Goal: Task Accomplishment & Management: Use online tool/utility

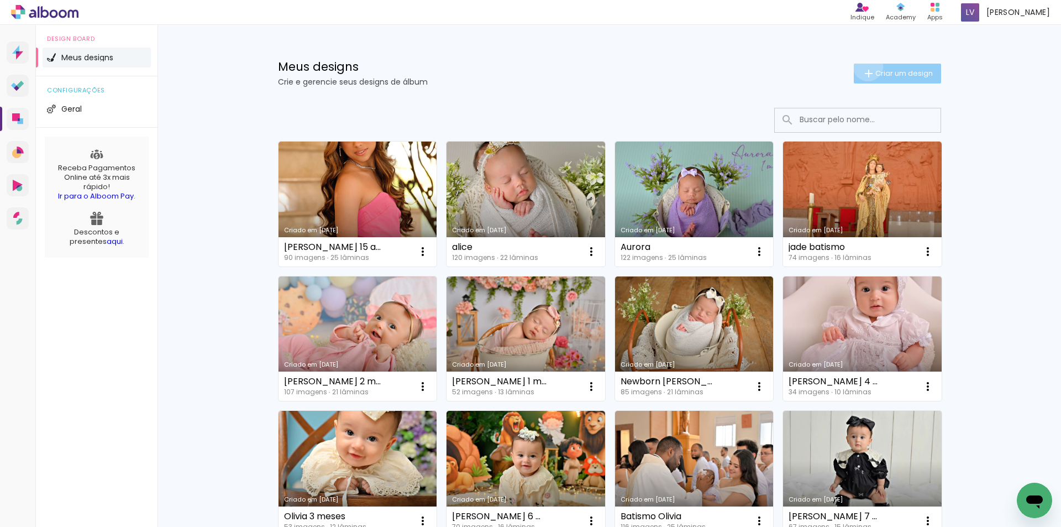
click at [861, 66] on paper-button "Criar um design" at bounding box center [897, 74] width 87 height 20
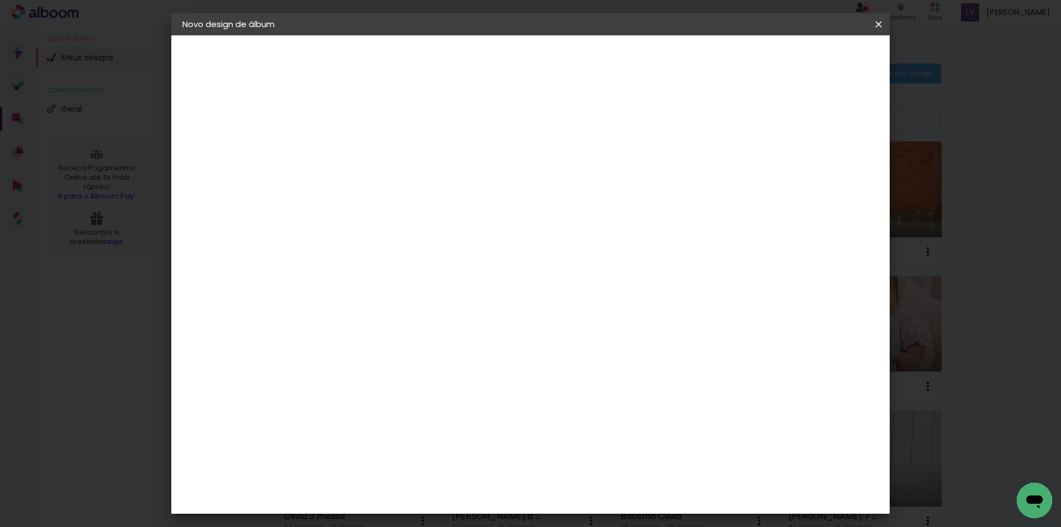
click at [363, 155] on input at bounding box center [363, 148] width 0 height 17
type input "Luma"
type paper-input "Luma"
click at [0, 0] on slot "Avançar" at bounding box center [0, 0] width 0 height 0
click at [410, 204] on input at bounding box center [391, 210] width 112 height 14
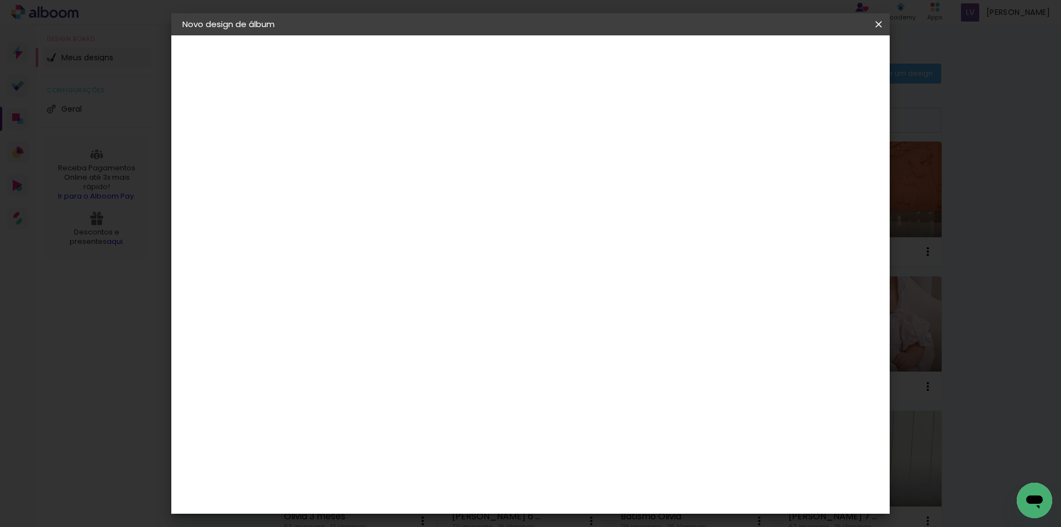
type input "luiz"
type paper-input "luiz"
drag, startPoint x: 403, startPoint y: 230, endPoint x: 407, endPoint y: 244, distance: 14.3
click at [405, 235] on div "L" at bounding box center [383, 230] width 103 height 14
click at [407, 245] on div "[PERSON_NAME]" at bounding box center [392, 249] width 73 height 9
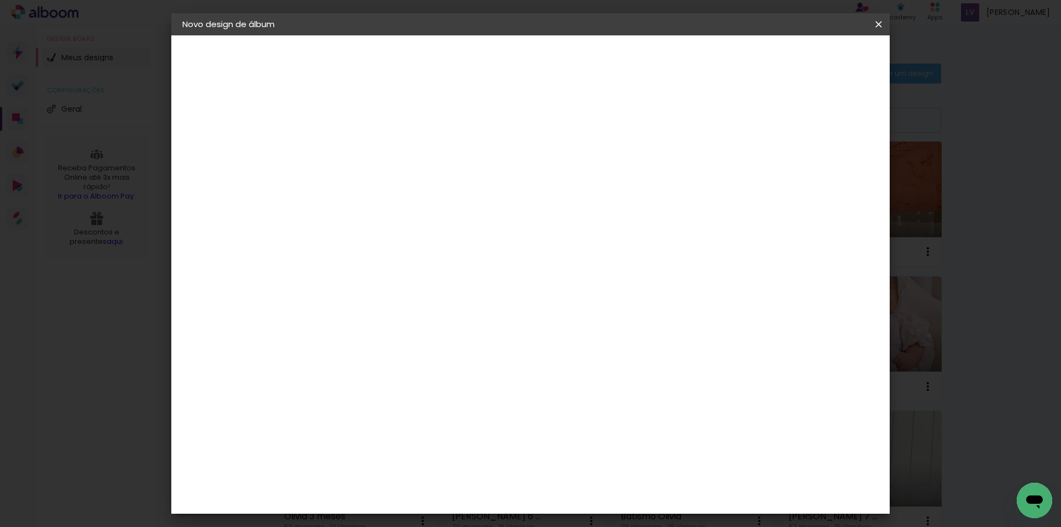
click at [546, 67] on link "Avançar" at bounding box center [516, 58] width 60 height 19
click at [490, 60] on div "Voltar Avançar" at bounding box center [435, 58] width 110 height 19
click at [451, 199] on div "Opções disponíveis Encadernados Slim Book Tamanho Escolha o tamanho" at bounding box center [391, 210] width 119 height 207
click at [406, 189] on input "text" at bounding box center [384, 192] width 43 height 17
click at [0, 0] on slot "Encadernados" at bounding box center [0, 0] width 0 height 0
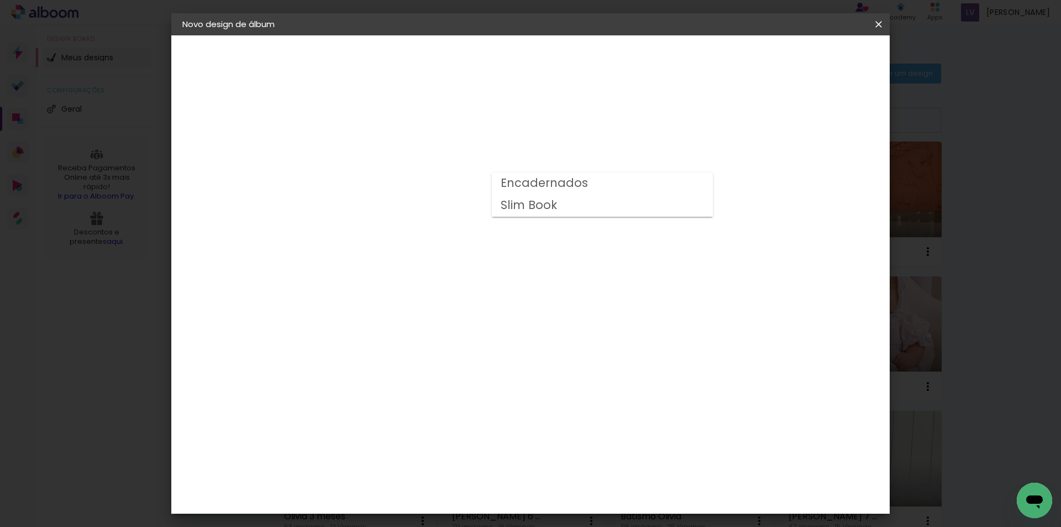
type input "Encadernados"
click at [438, 301] on span "24 x 60" at bounding box center [411, 312] width 51 height 23
click at [560, 44] on header "Modelo Escolha o modelo do álbum. Voltar Avançar" at bounding box center [437, 68] width 245 height 66
click at [0, 0] on slot "Avançar" at bounding box center [0, 0] width 0 height 0
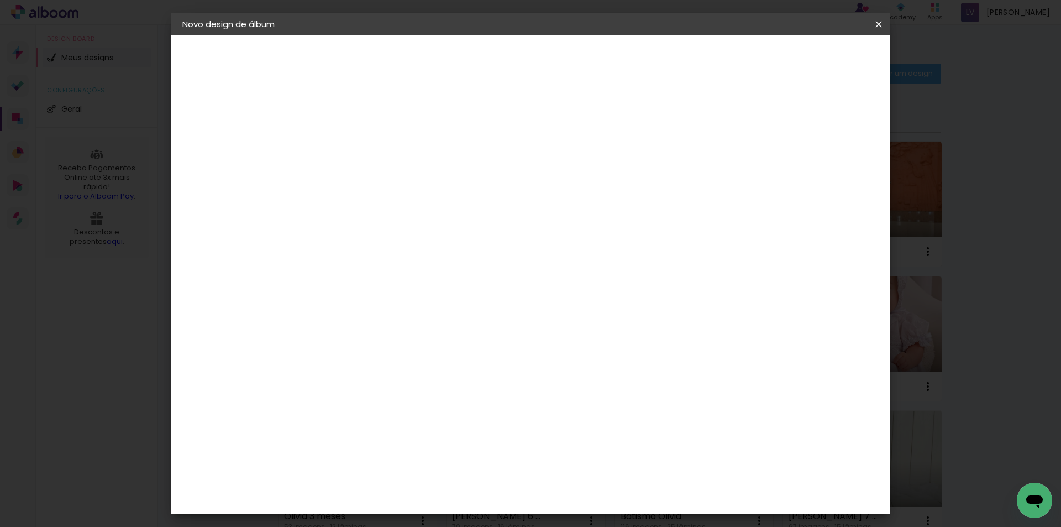
click at [780, 117] on div "mm Mostrar sangria" at bounding box center [576, 119] width 489 height 25
click at [747, 117] on div at bounding box center [742, 119] width 10 height 10
type paper-checkbox "on"
click at [809, 62] on span "Iniciar design" at bounding box center [784, 59] width 50 height 8
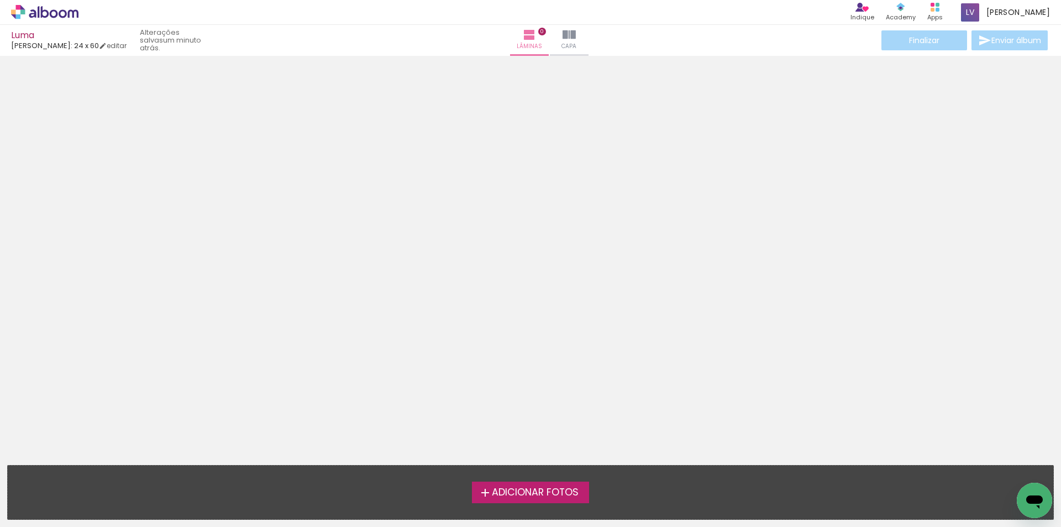
click at [504, 487] on span "Adicionar Fotos" at bounding box center [535, 492] width 87 height 10
click at [0, 0] on input "file" at bounding box center [0, 0] width 0 height 0
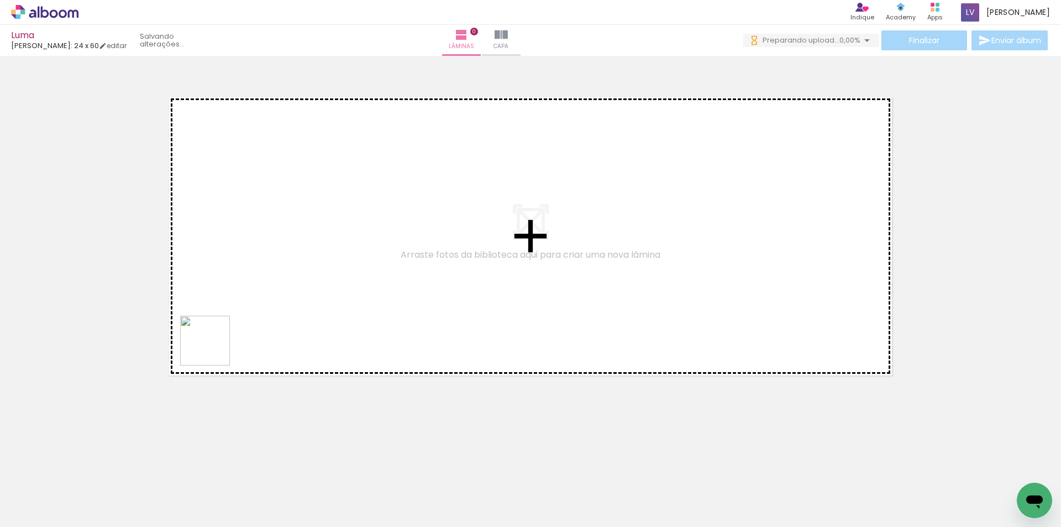
drag, startPoint x: 120, startPoint y: 495, endPoint x: 213, endPoint y: 349, distance: 173.2
click at [213, 349] on quentale-workspace at bounding box center [530, 263] width 1061 height 527
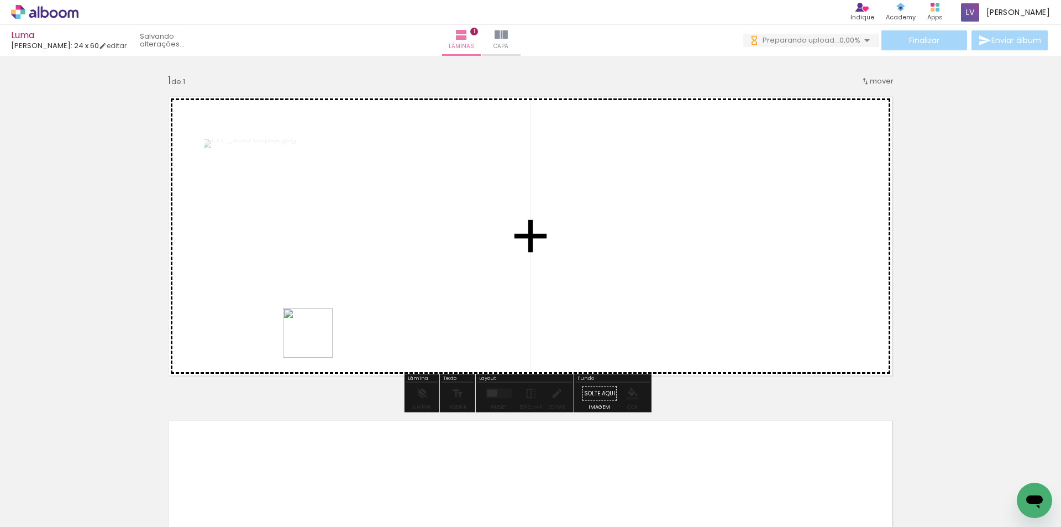
drag, startPoint x: 232, startPoint y: 490, endPoint x: 314, endPoint y: 386, distance: 132.5
click at [329, 317] on quentale-workspace at bounding box center [530, 263] width 1061 height 527
drag, startPoint x: 295, startPoint y: 491, endPoint x: 387, endPoint y: 347, distance: 170.7
click at [387, 347] on quentale-workspace at bounding box center [530, 263] width 1061 height 527
drag, startPoint x: 360, startPoint y: 483, endPoint x: 385, endPoint y: 382, distance: 104.1
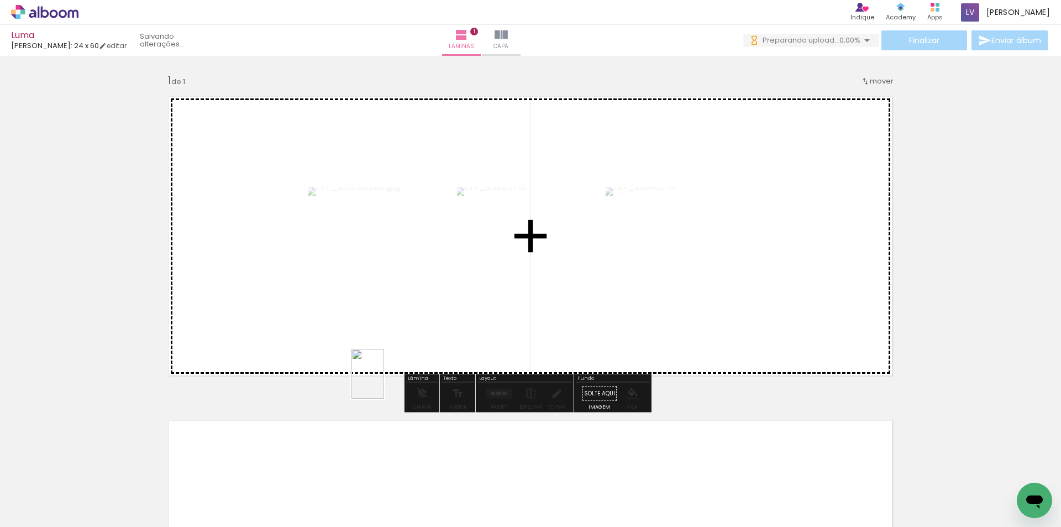
click at [385, 382] on quentale-workspace at bounding box center [530, 263] width 1061 height 527
drag, startPoint x: 412, startPoint y: 487, endPoint x: 446, endPoint y: 330, distance: 161.3
click at [446, 330] on quentale-workspace at bounding box center [530, 263] width 1061 height 527
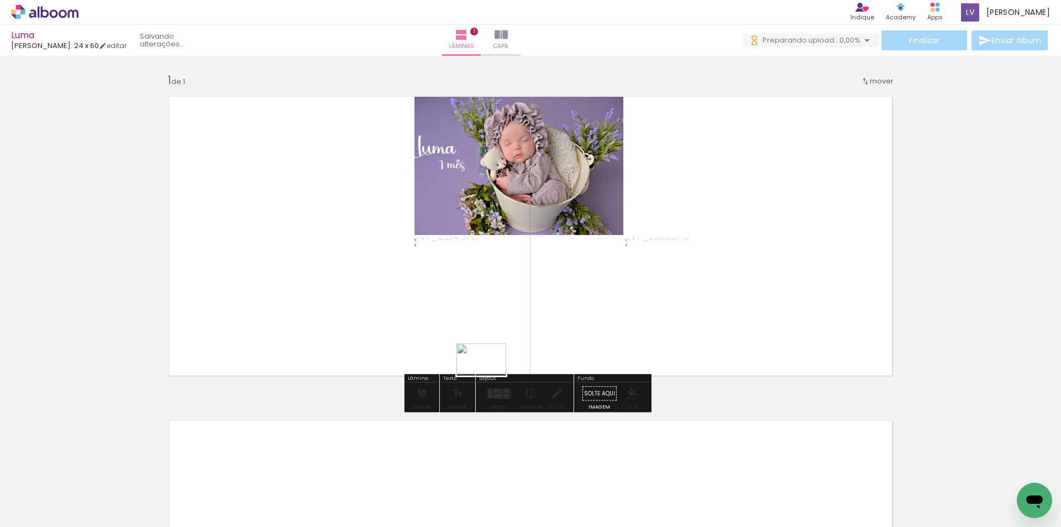
drag, startPoint x: 485, startPoint y: 487, endPoint x: 490, endPoint y: 376, distance: 110.6
click at [490, 376] on quentale-workspace at bounding box center [530, 263] width 1061 height 527
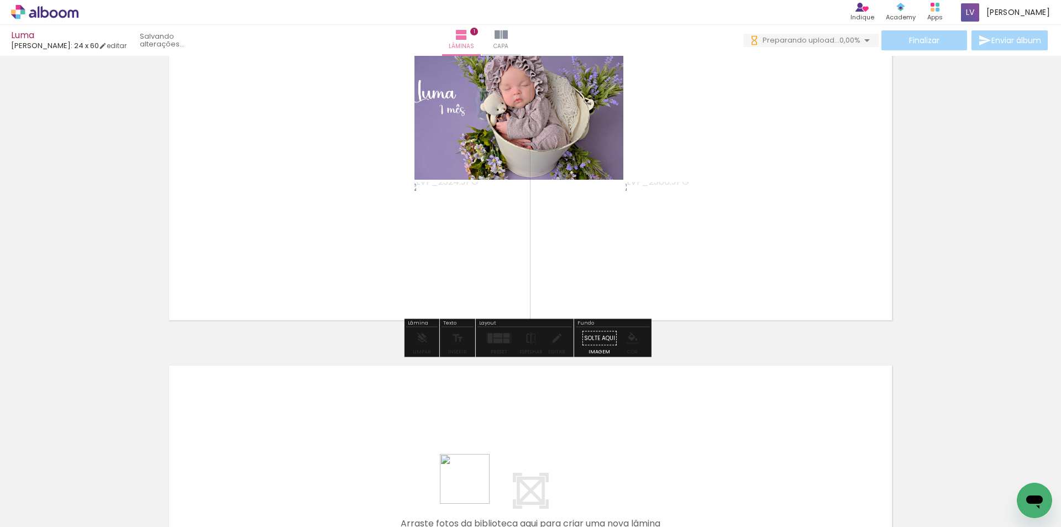
drag, startPoint x: 473, startPoint y: 495, endPoint x: 545, endPoint y: 496, distance: 71.8
click at [464, 412] on quentale-workspace at bounding box center [530, 263] width 1061 height 527
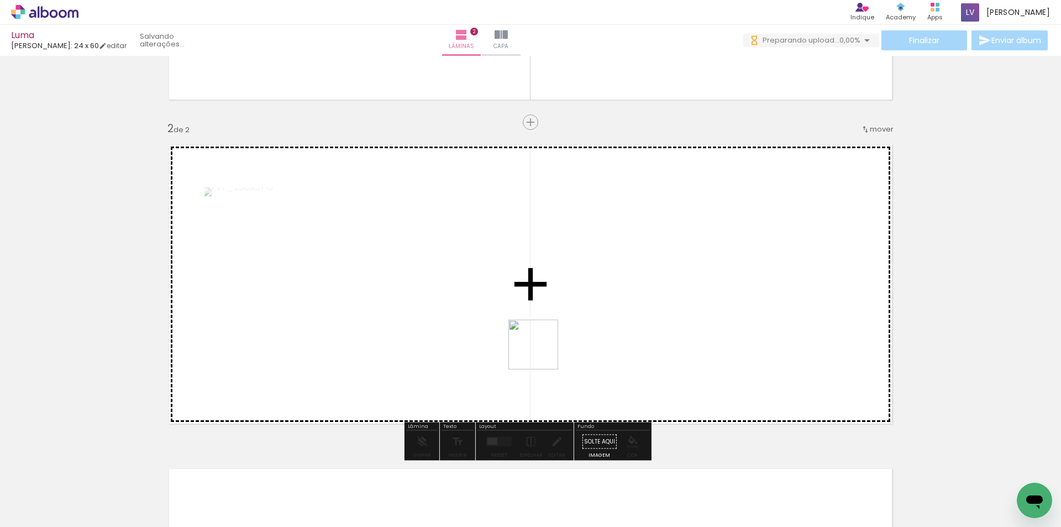
scroll to position [303, 0]
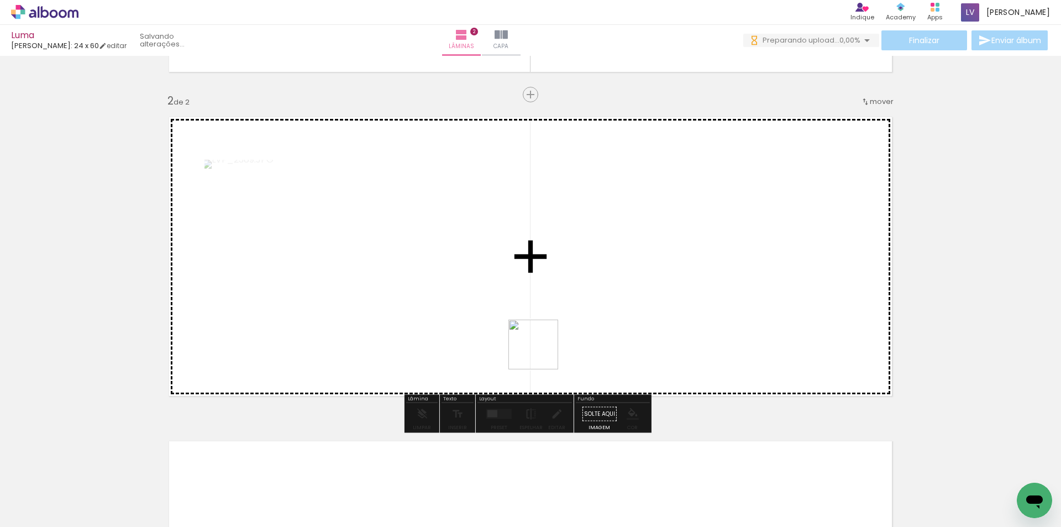
drag, startPoint x: 545, startPoint y: 491, endPoint x: 542, endPoint y: 352, distance: 139.3
click at [542, 352] on quentale-workspace at bounding box center [530, 263] width 1061 height 527
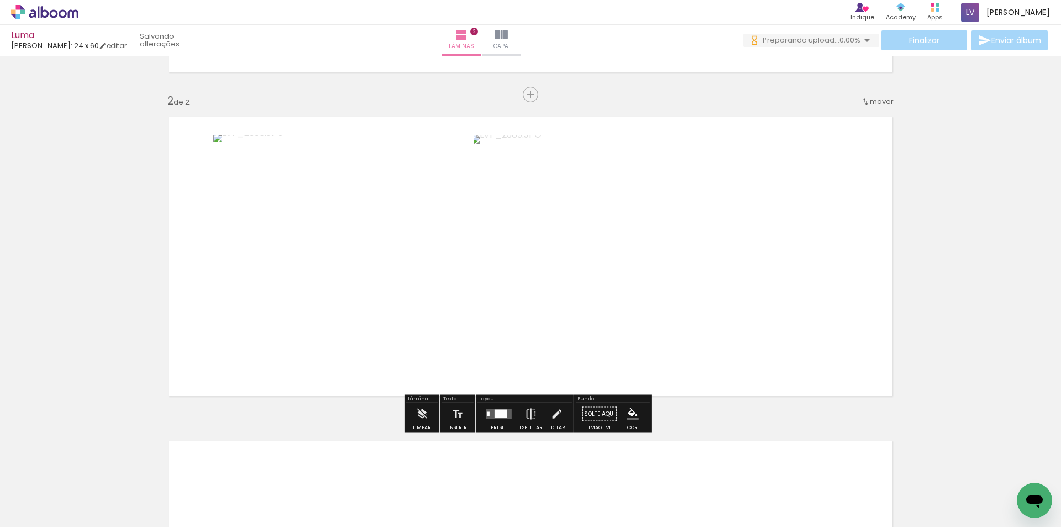
drag, startPoint x: 608, startPoint y: 475, endPoint x: 674, endPoint y: 498, distance: 69.2
click at [606, 345] on quentale-workspace at bounding box center [530, 263] width 1061 height 527
drag, startPoint x: 675, startPoint y: 500, endPoint x: 658, endPoint y: 349, distance: 152.4
click at [658, 349] on quentale-workspace at bounding box center [530, 263] width 1061 height 527
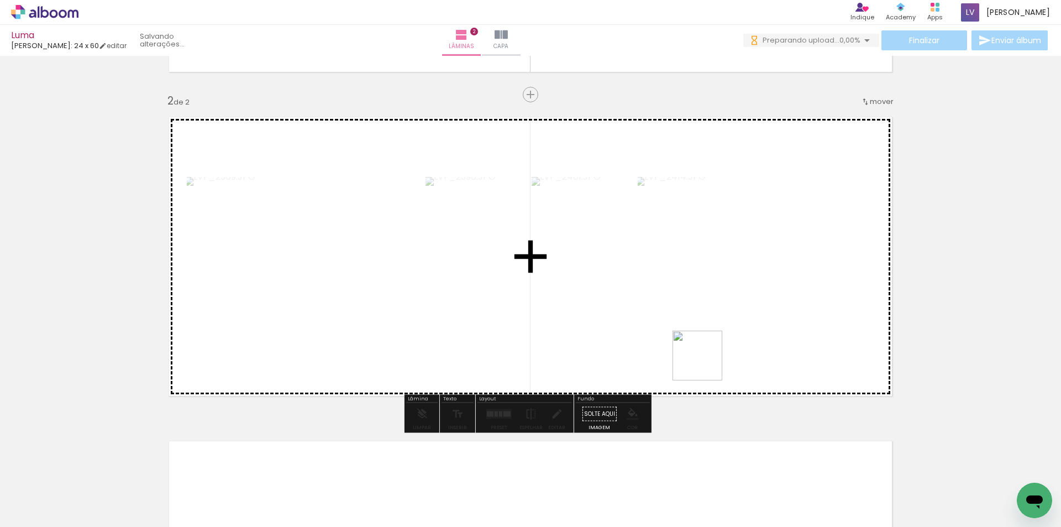
drag, startPoint x: 705, startPoint y: 369, endPoint x: 724, endPoint y: 420, distance: 54.2
click at [706, 362] on quentale-workspace at bounding box center [530, 263] width 1061 height 527
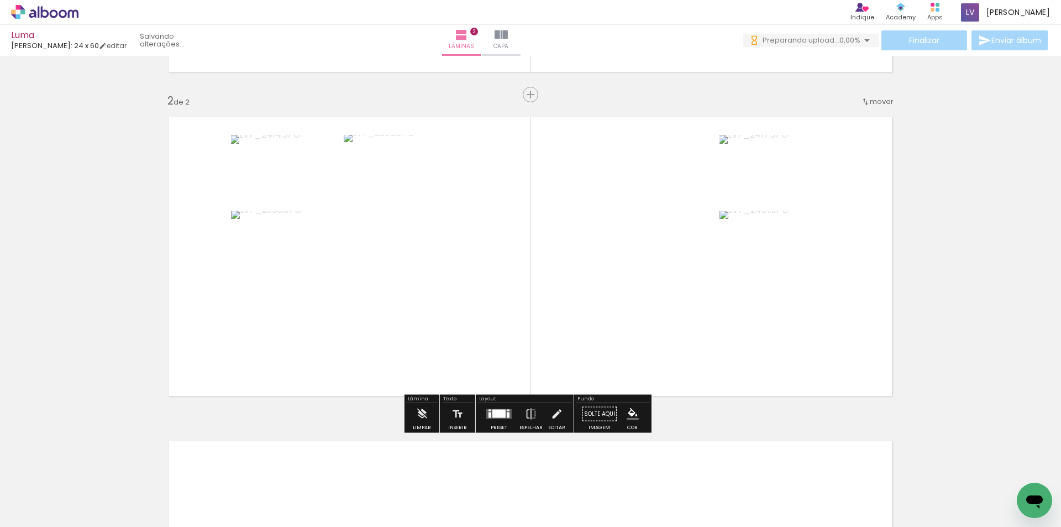
drag, startPoint x: 795, startPoint y: 496, endPoint x: 493, endPoint y: 390, distance: 320.1
click at [759, 348] on quentale-workspace at bounding box center [530, 263] width 1061 height 527
click at [519, 419] on paper-button "Espelhar" at bounding box center [531, 417] width 29 height 28
click at [496, 419] on div at bounding box center [499, 414] width 30 height 22
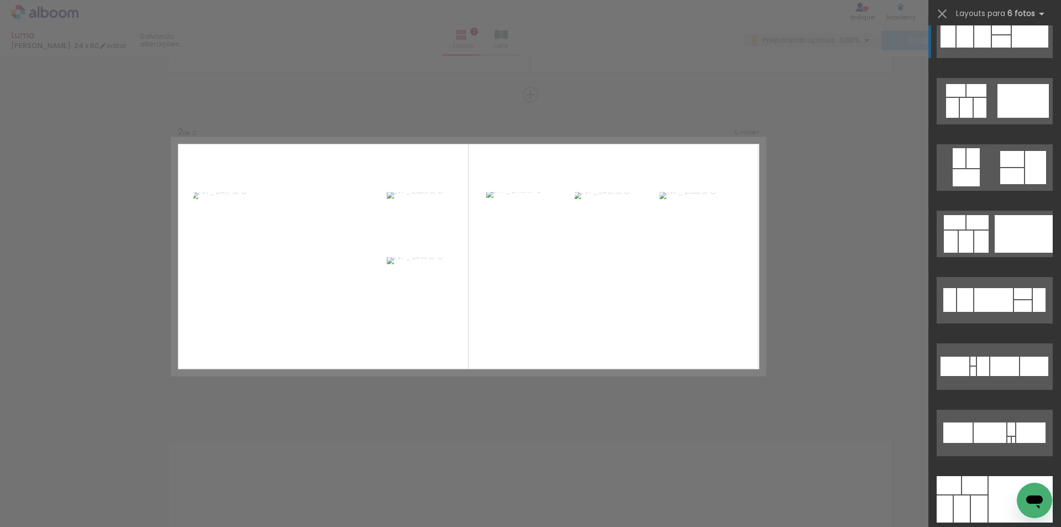
scroll to position [497, 0]
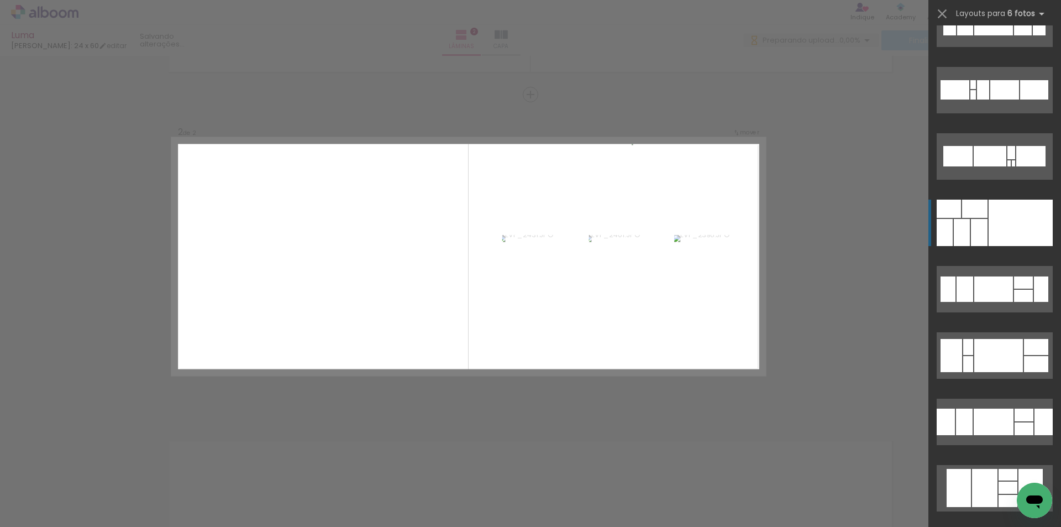
click at [979, 224] on div at bounding box center [979, 232] width 17 height 27
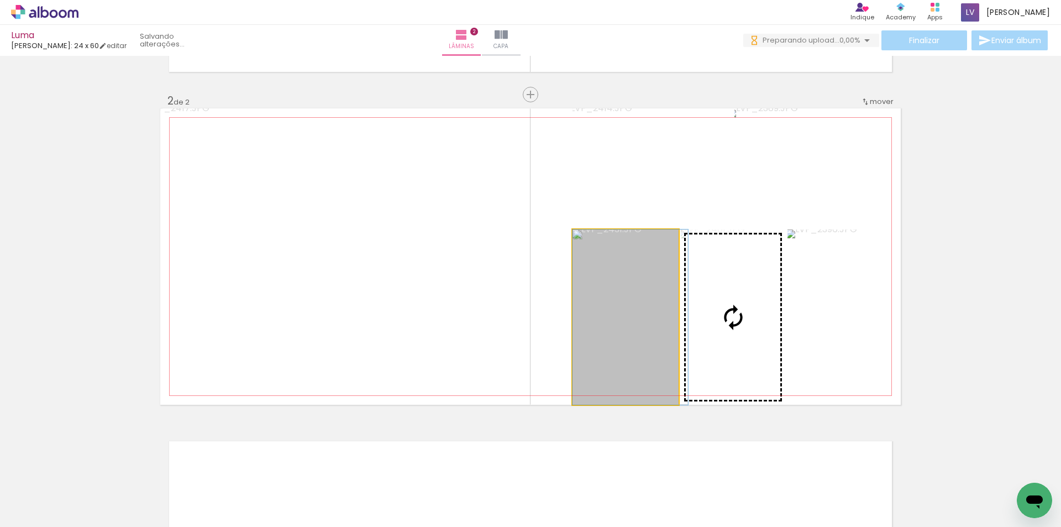
drag, startPoint x: 660, startPoint y: 350, endPoint x: 748, endPoint y: 346, distance: 87.9
click at [0, 0] on slot at bounding box center [0, 0] width 0 height 0
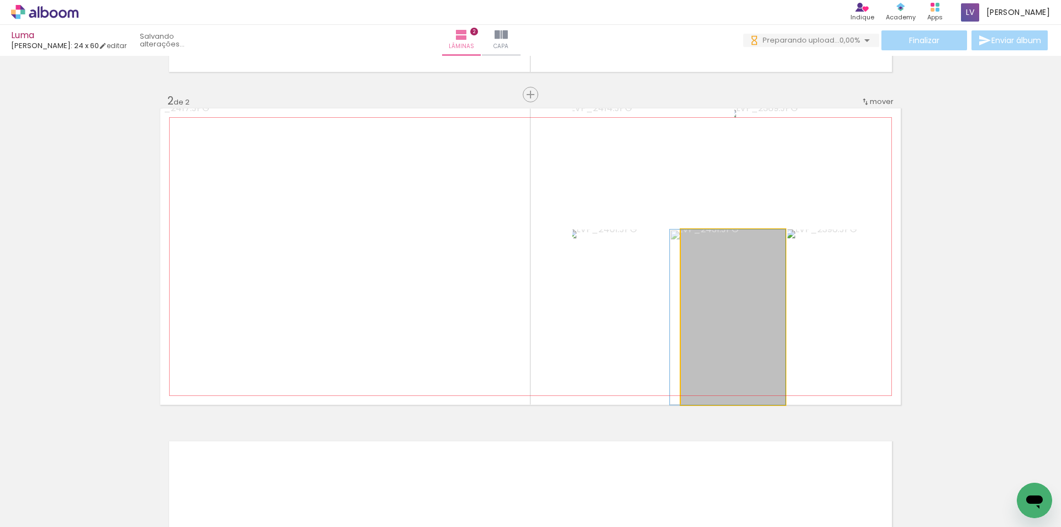
click at [728, 344] on quentale-photo at bounding box center [733, 316] width 104 height 175
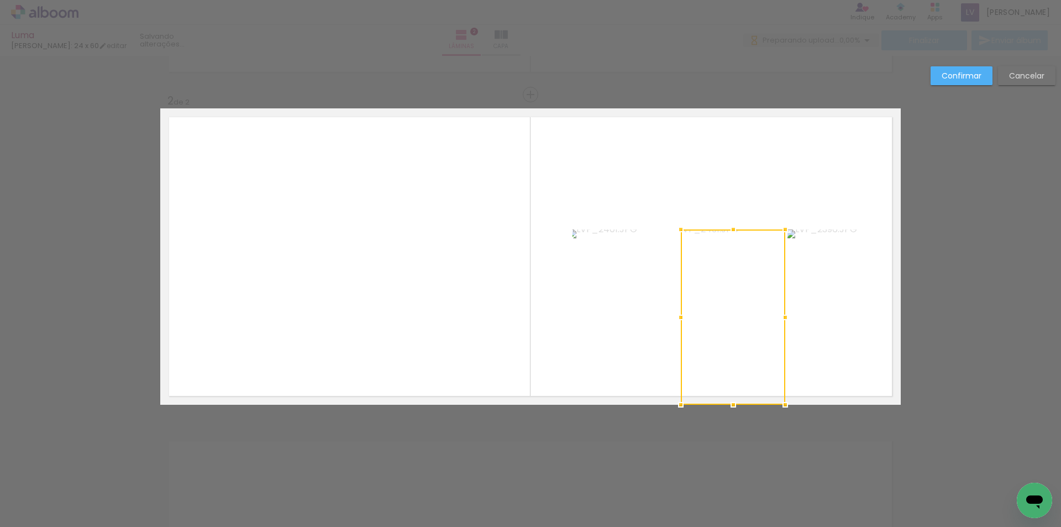
click at [0, 0] on slot "Cancelar" at bounding box center [0, 0] width 0 height 0
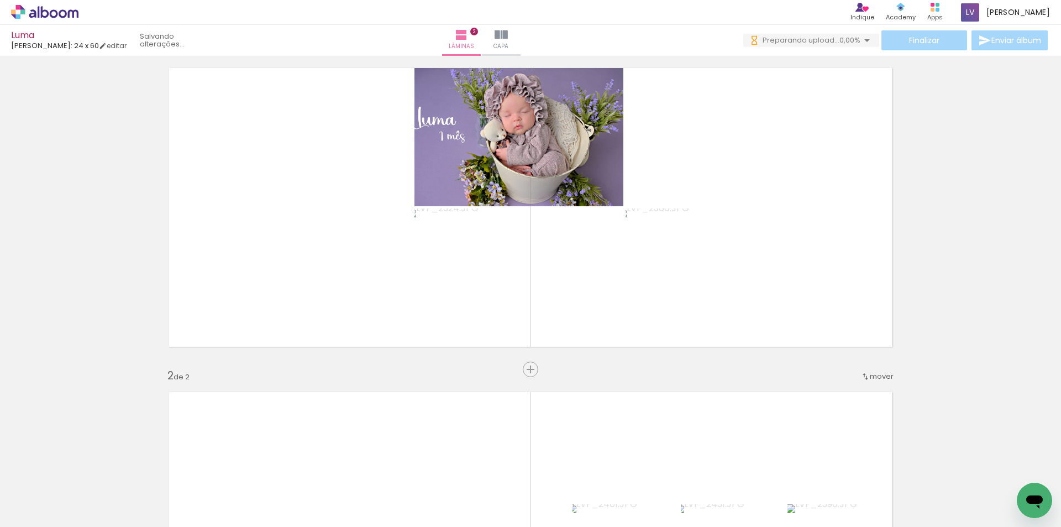
scroll to position [27, 0]
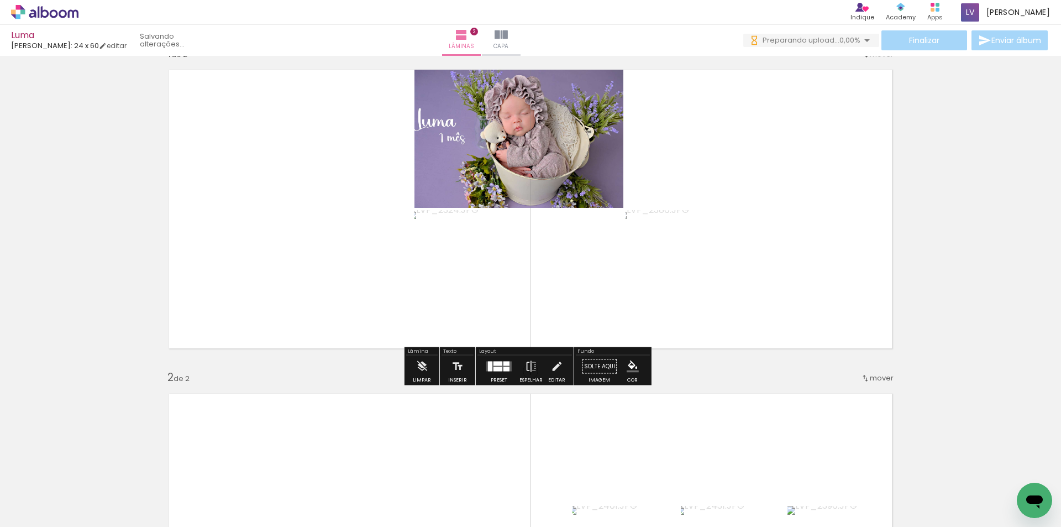
click at [497, 374] on div at bounding box center [499, 366] width 30 height 22
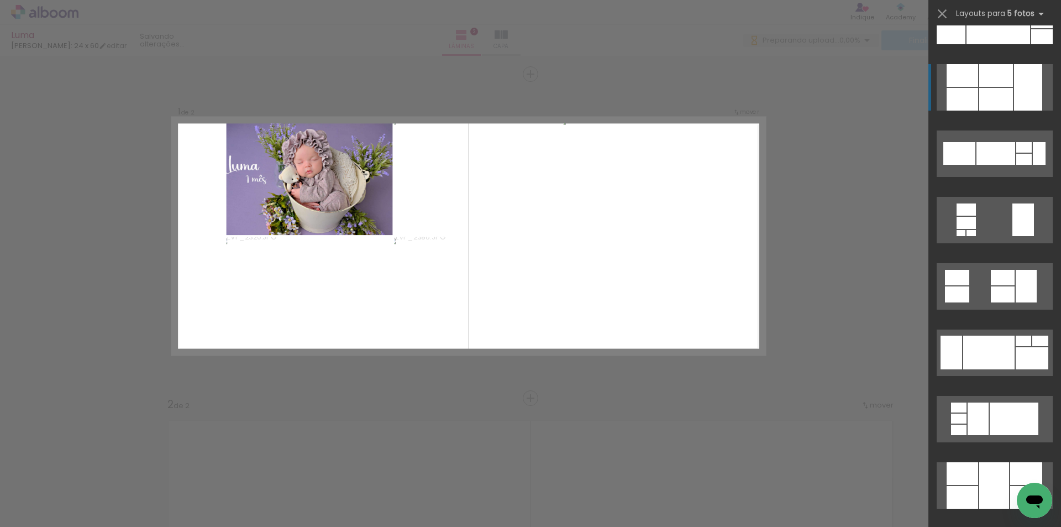
scroll to position [497, 0]
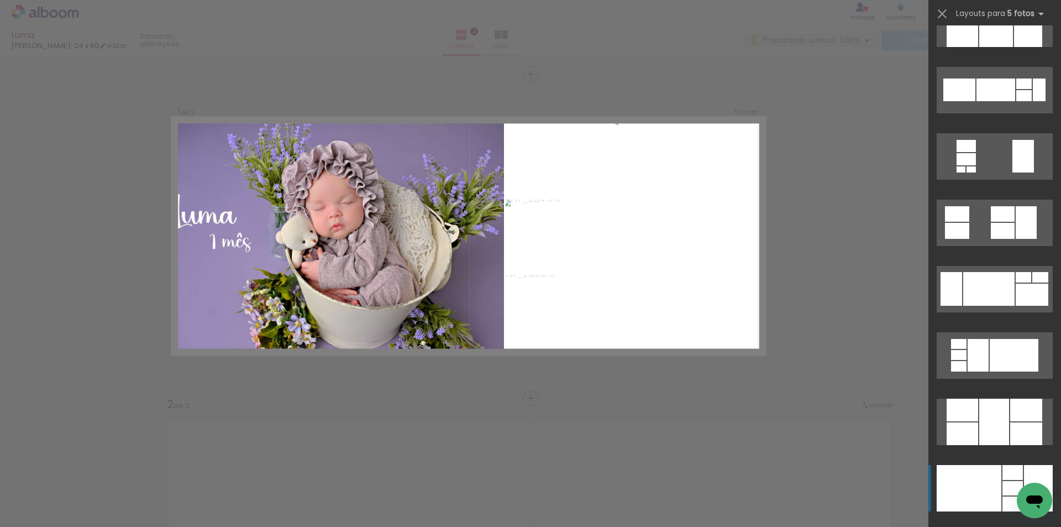
click at [977, 470] on div at bounding box center [969, 488] width 65 height 46
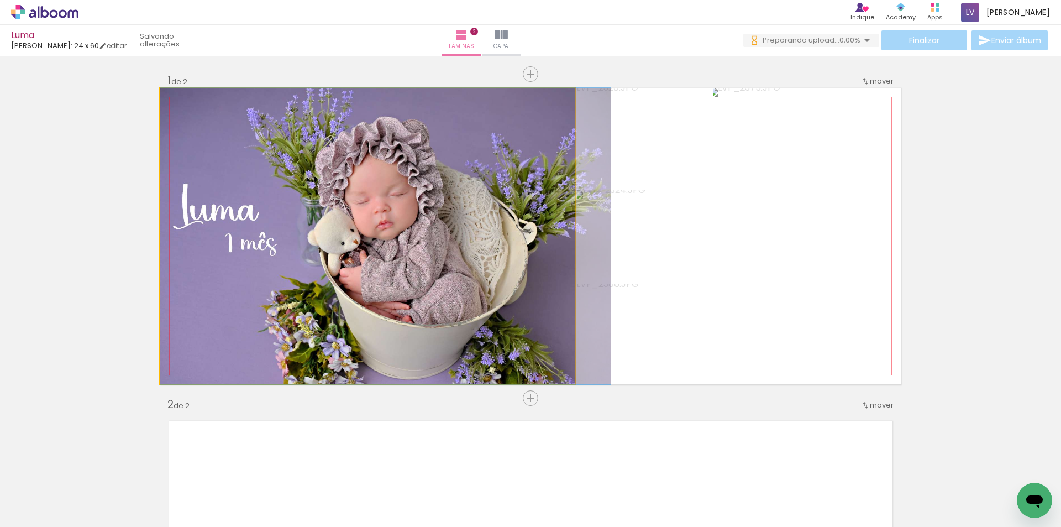
drag, startPoint x: 270, startPoint y: 253, endPoint x: 349, endPoint y: 262, distance: 79.6
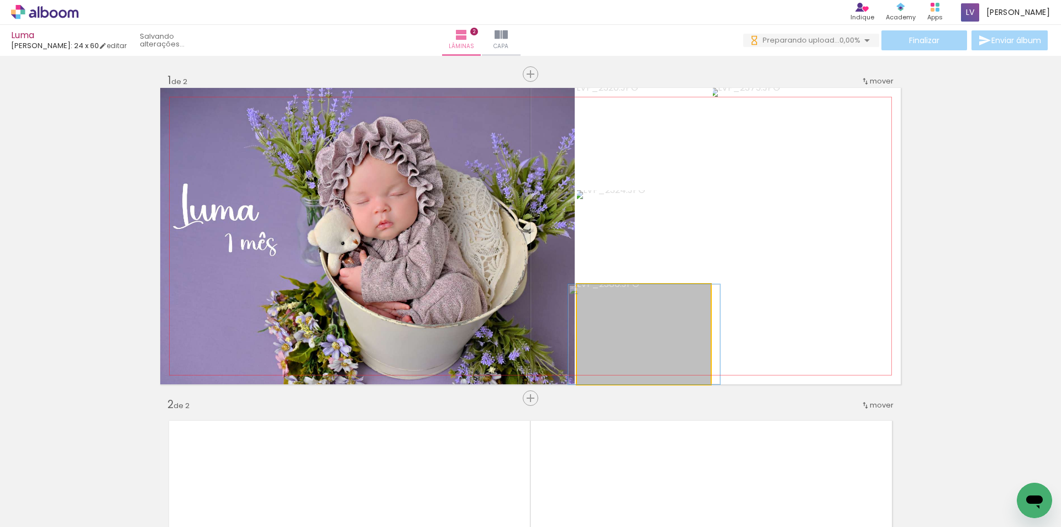
drag, startPoint x: 629, startPoint y: 351, endPoint x: 631, endPoint y: 236, distance: 114.4
click at [0, 0] on slot at bounding box center [0, 0] width 0 height 0
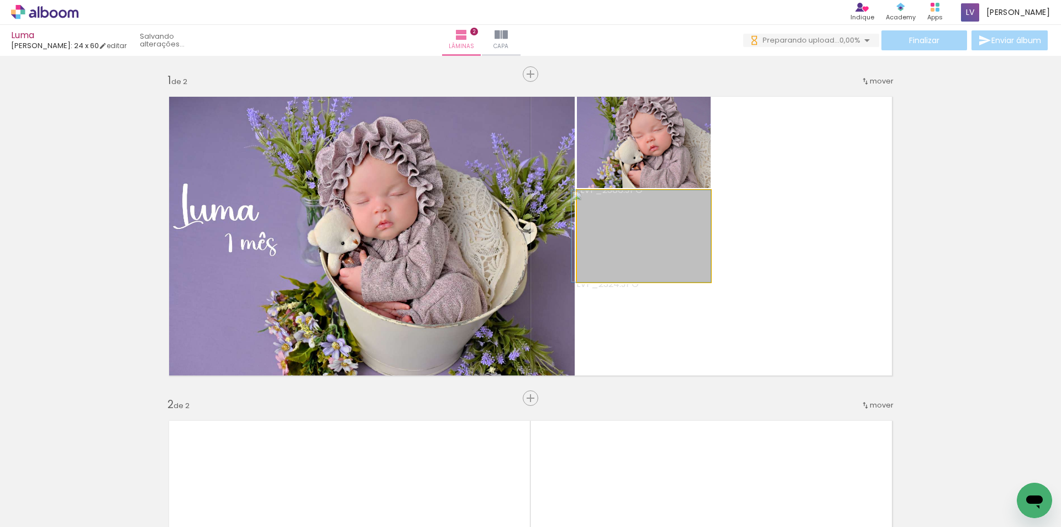
drag, startPoint x: 625, startPoint y: 250, endPoint x: 617, endPoint y: 260, distance: 12.5
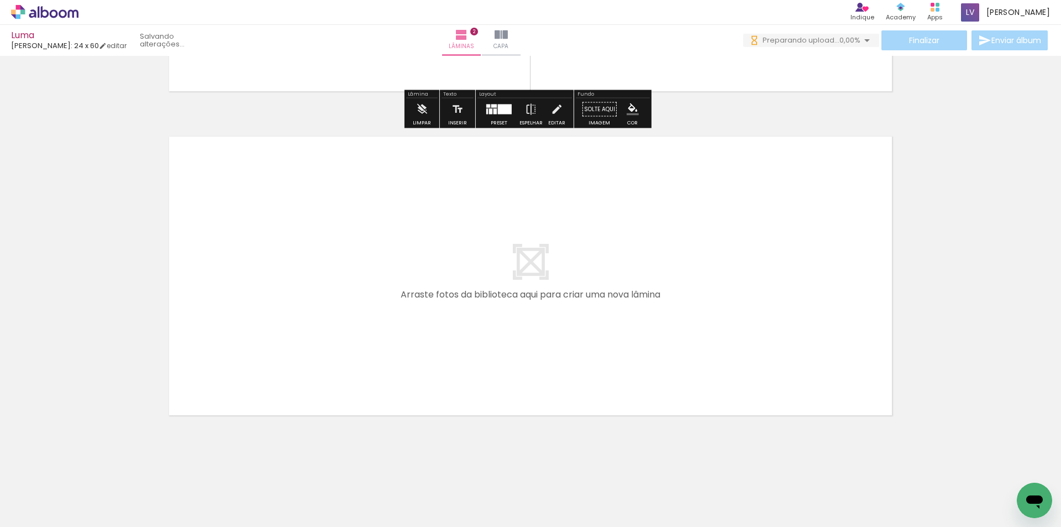
drag, startPoint x: 757, startPoint y: 360, endPoint x: 751, endPoint y: 353, distance: 9.4
click at [751, 353] on quentale-workspace at bounding box center [530, 263] width 1061 height 527
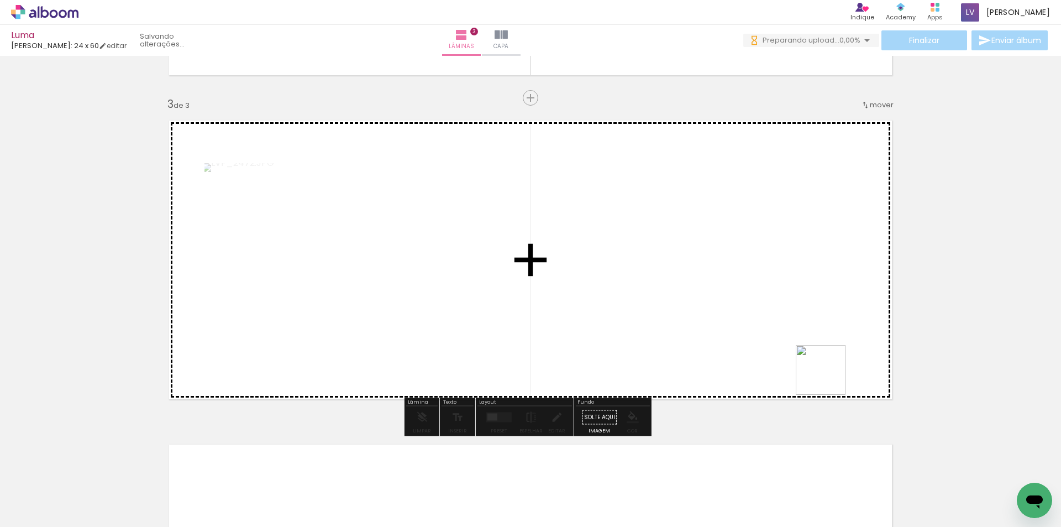
scroll to position [627, 0]
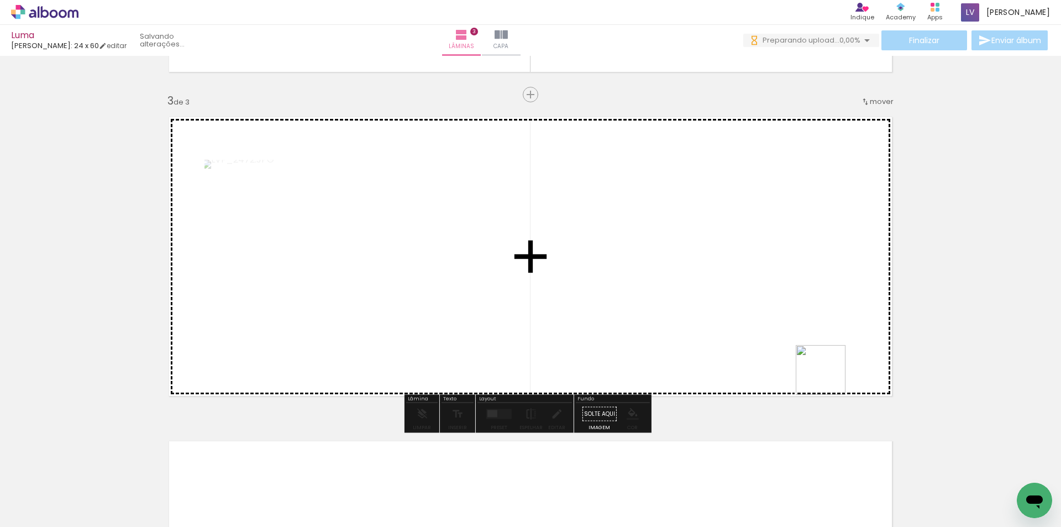
drag, startPoint x: 908, startPoint y: 472, endPoint x: 935, endPoint y: 470, distance: 27.2
click at [680, 254] on quentale-workspace at bounding box center [530, 263] width 1061 height 527
drag, startPoint x: 993, startPoint y: 486, endPoint x: 1053, endPoint y: 471, distance: 61.4
click at [779, 308] on quentale-workspace at bounding box center [530, 263] width 1061 height 527
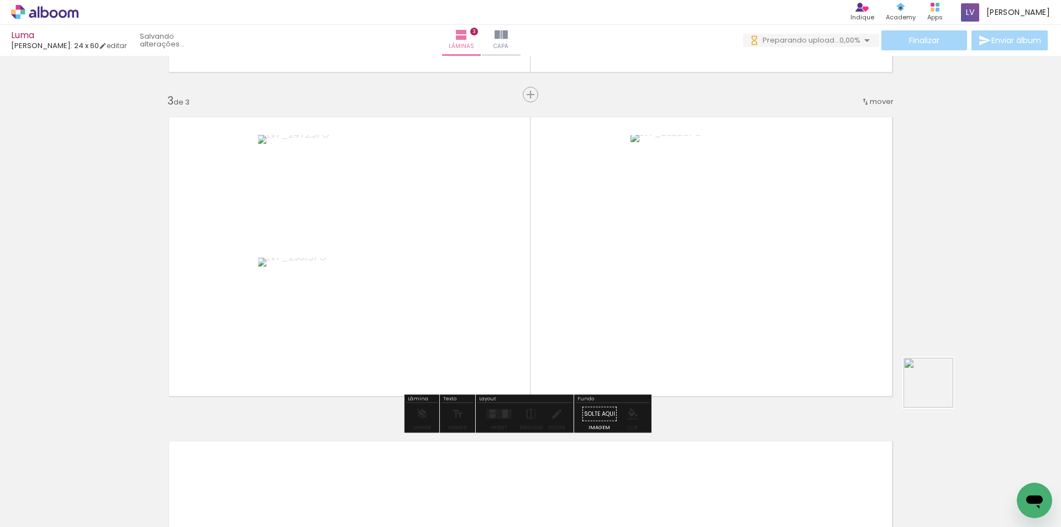
drag, startPoint x: 937, startPoint y: 391, endPoint x: 812, endPoint y: 495, distance: 162.0
click at [725, 267] on quentale-workspace at bounding box center [530, 263] width 1061 height 527
drag, startPoint x: 888, startPoint y: 465, endPoint x: 932, endPoint y: 480, distance: 45.6
click at [767, 292] on quentale-workspace at bounding box center [530, 263] width 1061 height 527
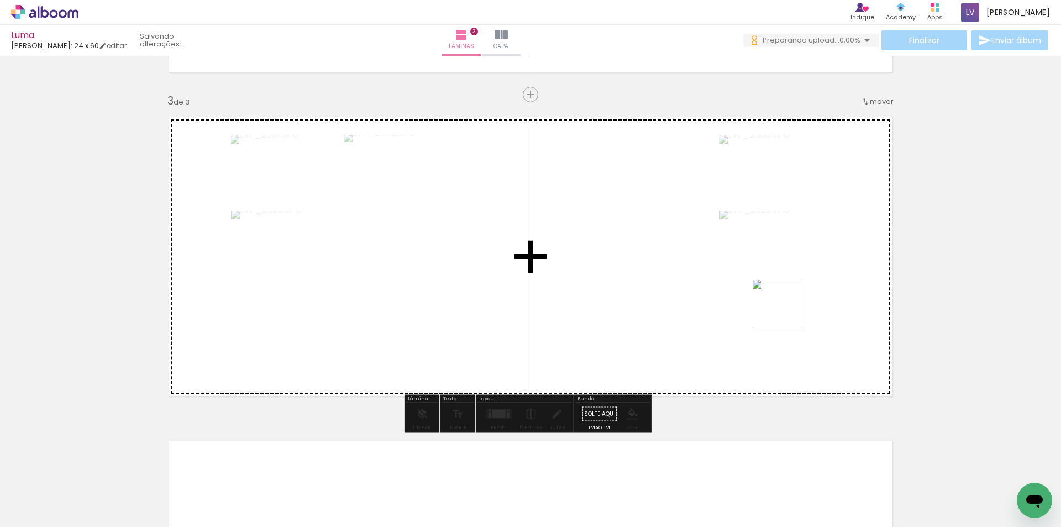
drag, startPoint x: 896, startPoint y: 403, endPoint x: 785, endPoint y: 312, distance: 143.7
click at [785, 312] on quentale-workspace at bounding box center [530, 263] width 1061 height 527
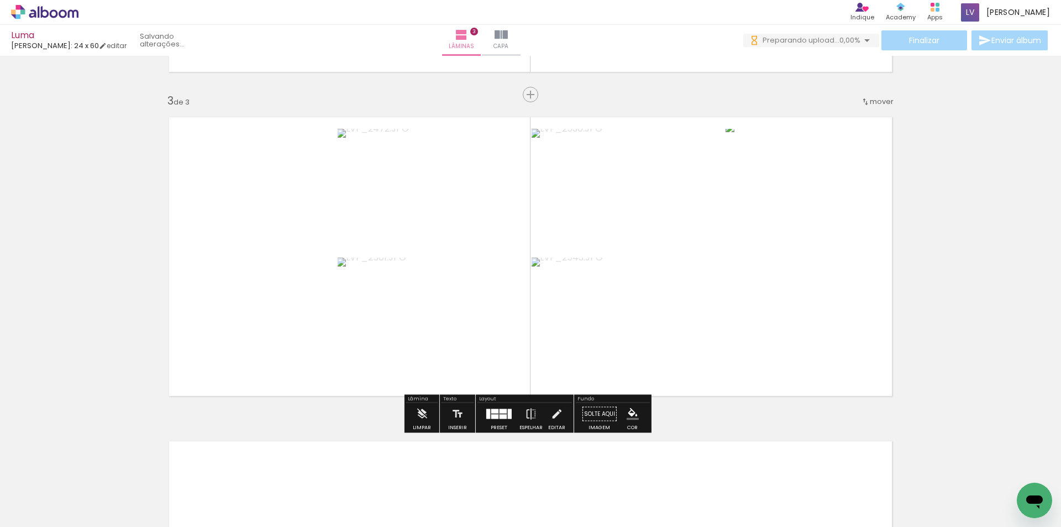
drag, startPoint x: 1020, startPoint y: 475, endPoint x: 805, endPoint y: 418, distance: 222.7
click at [752, 309] on quentale-workspace at bounding box center [530, 263] width 1061 height 527
click at [497, 406] on div at bounding box center [499, 414] width 30 height 22
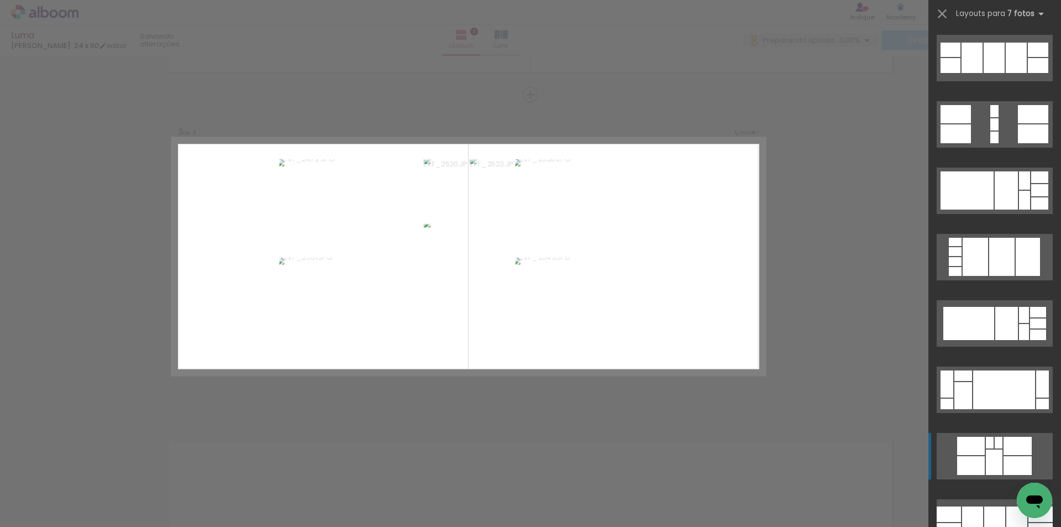
scroll to position [553, 0]
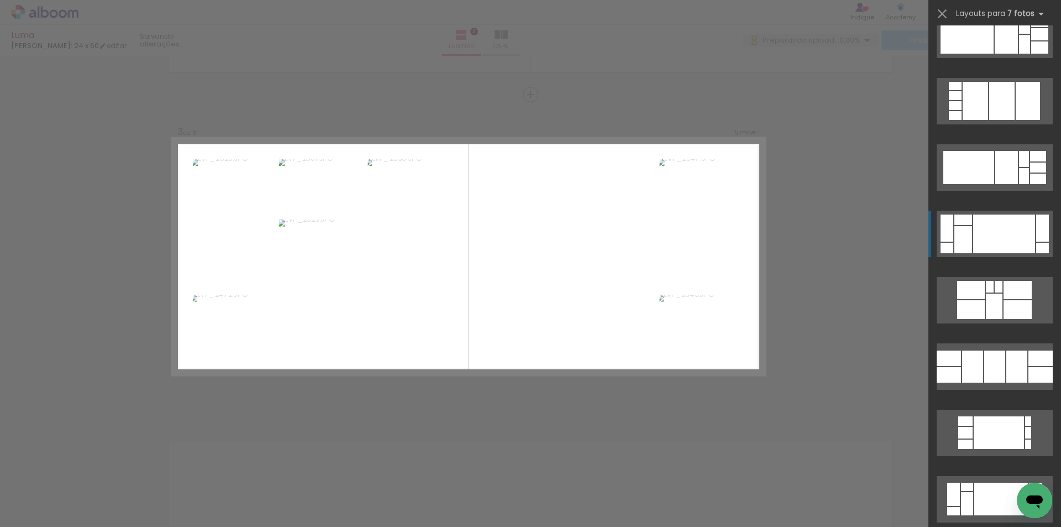
click at [977, 234] on div at bounding box center [1004, 233] width 62 height 39
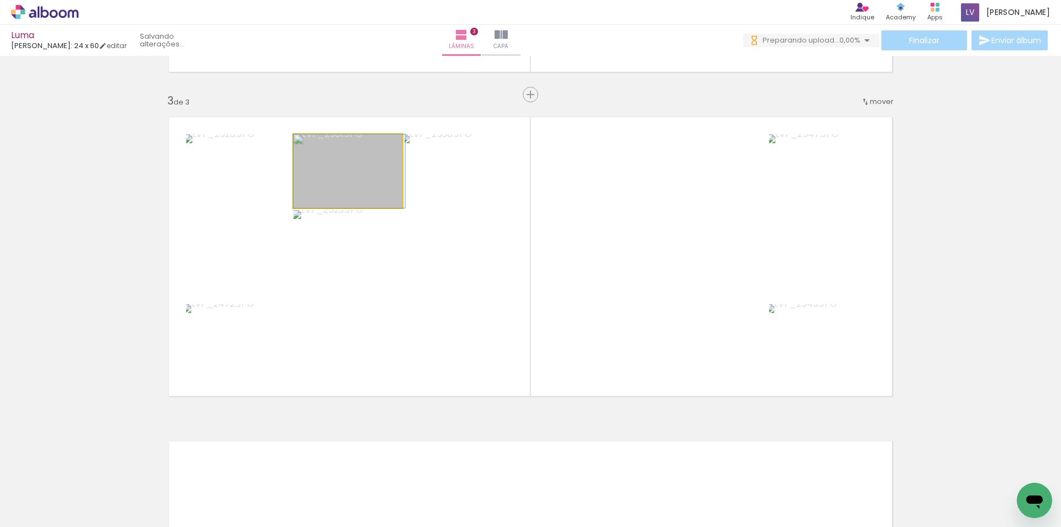
drag, startPoint x: 375, startPoint y: 173, endPoint x: 540, endPoint y: 230, distance: 174.7
click at [0, 0] on slot at bounding box center [0, 0] width 0 height 0
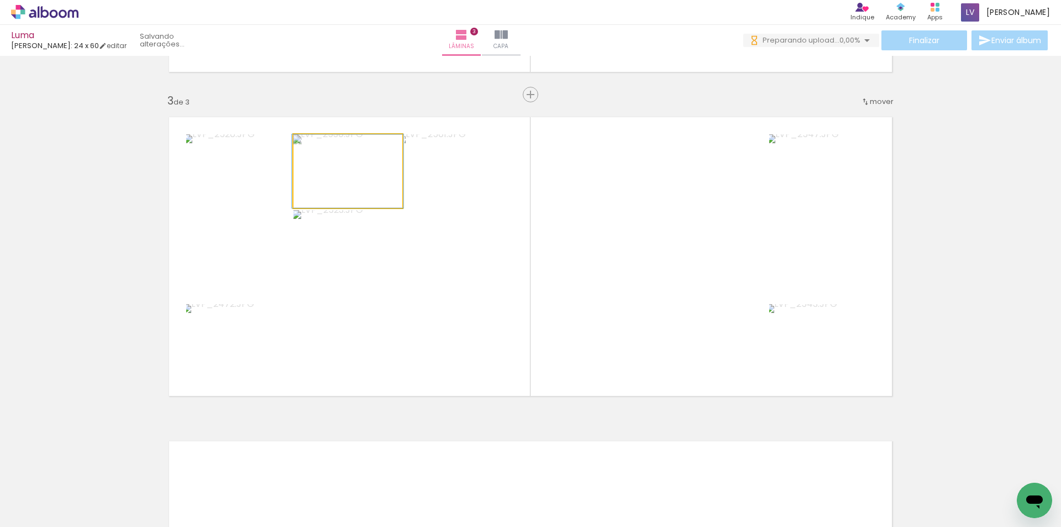
drag, startPoint x: 340, startPoint y: 179, endPoint x: 572, endPoint y: 259, distance: 245.3
click at [0, 0] on slot at bounding box center [0, 0] width 0 height 0
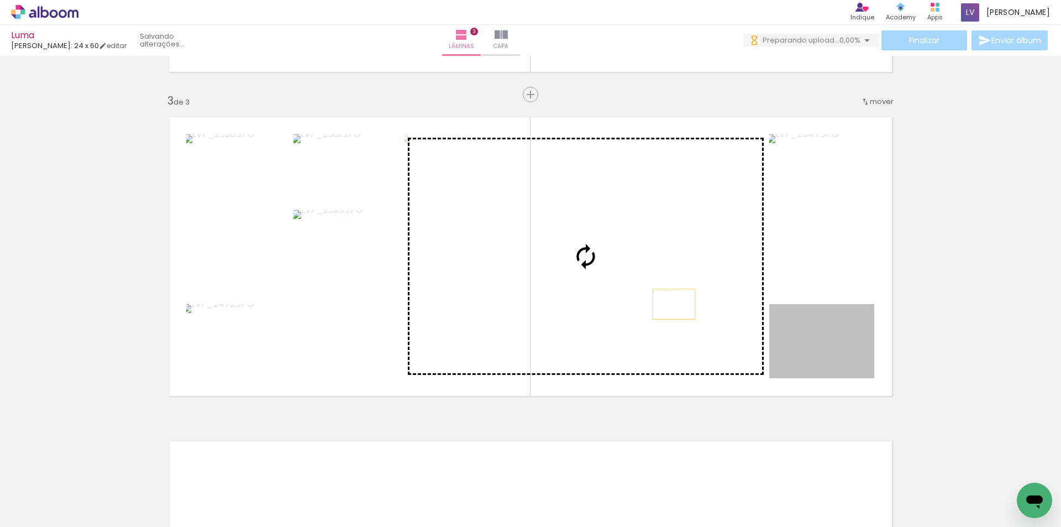
drag, startPoint x: 843, startPoint y: 356, endPoint x: 658, endPoint y: 299, distance: 193.8
click at [0, 0] on slot at bounding box center [0, 0] width 0 height 0
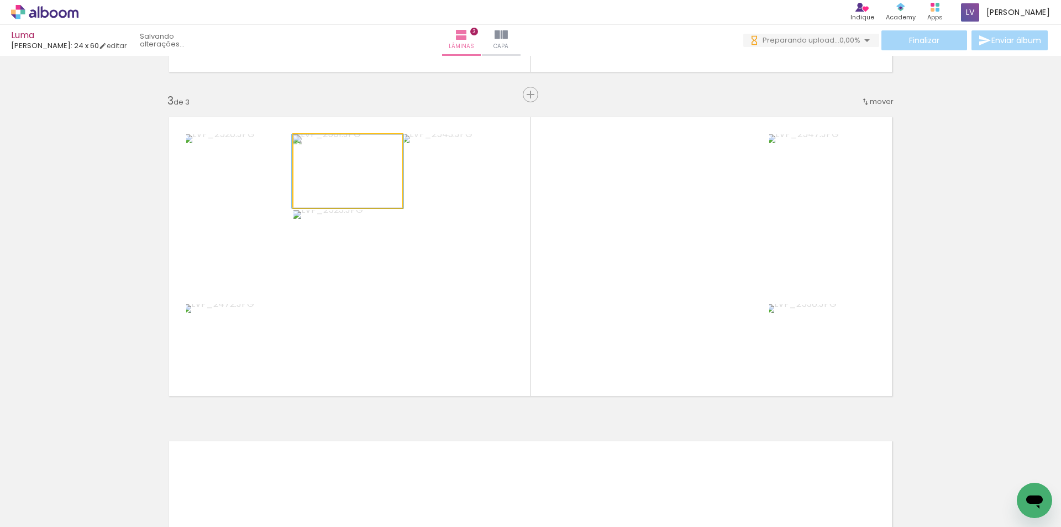
drag, startPoint x: 357, startPoint y: 186, endPoint x: 529, endPoint y: 266, distance: 189.1
click at [0, 0] on slot at bounding box center [0, 0] width 0 height 0
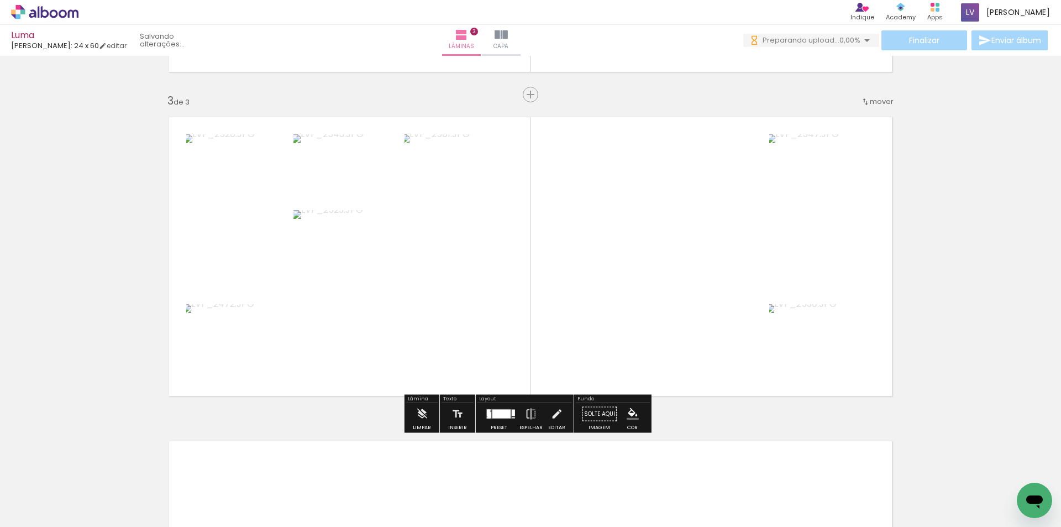
click at [628, 404] on paper-menu-button "#ffebee #ffcdd2 #ef9a9a #e57373 #ef5350 #f44336 #e53935 #d32f2f #c62828 #b71c1c…" at bounding box center [632, 413] width 21 height 21
click at [628, 409] on iron-icon "color picker" at bounding box center [633, 414] width 12 height 12
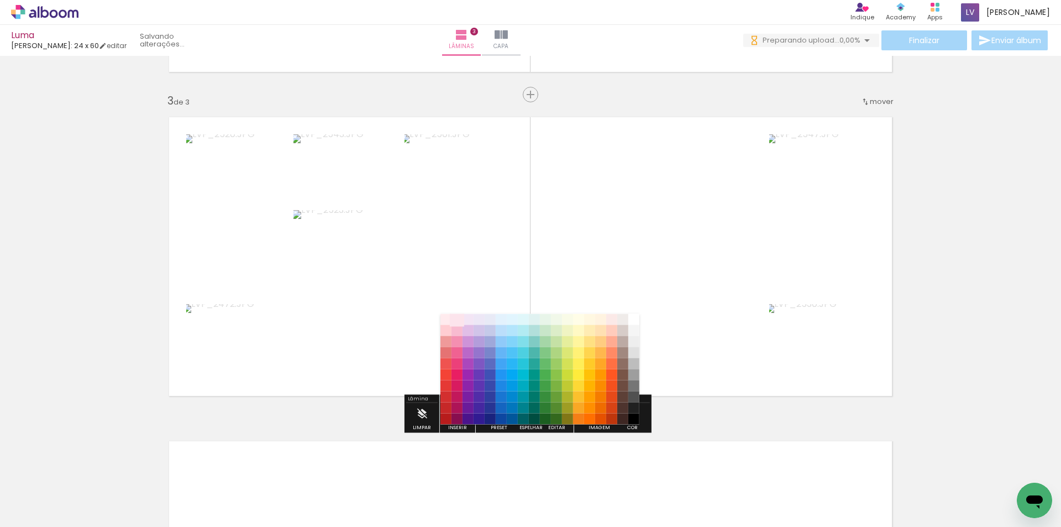
click at [451, 317] on paper-item "#fce4ec" at bounding box center [456, 319] width 11 height 11
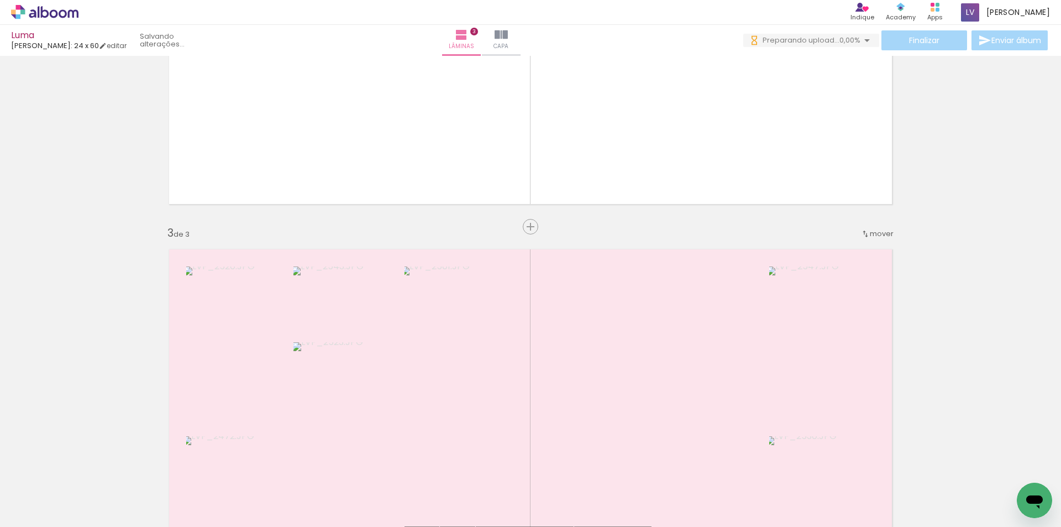
scroll to position [663, 0]
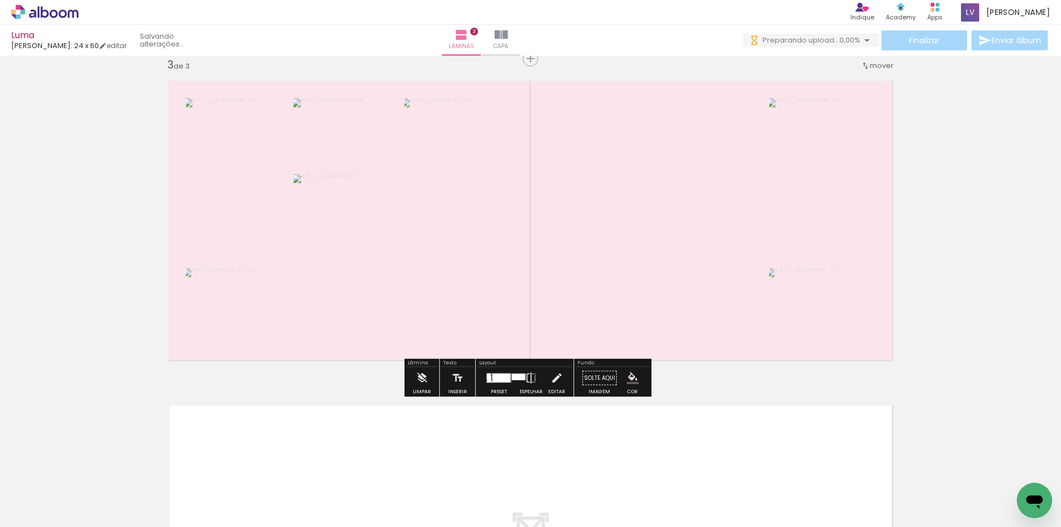
click at [46, 503] on paper-button "Adicionar Fotos" at bounding box center [34, 512] width 54 height 18
click at [0, 0] on input "file" at bounding box center [0, 0] width 0 height 0
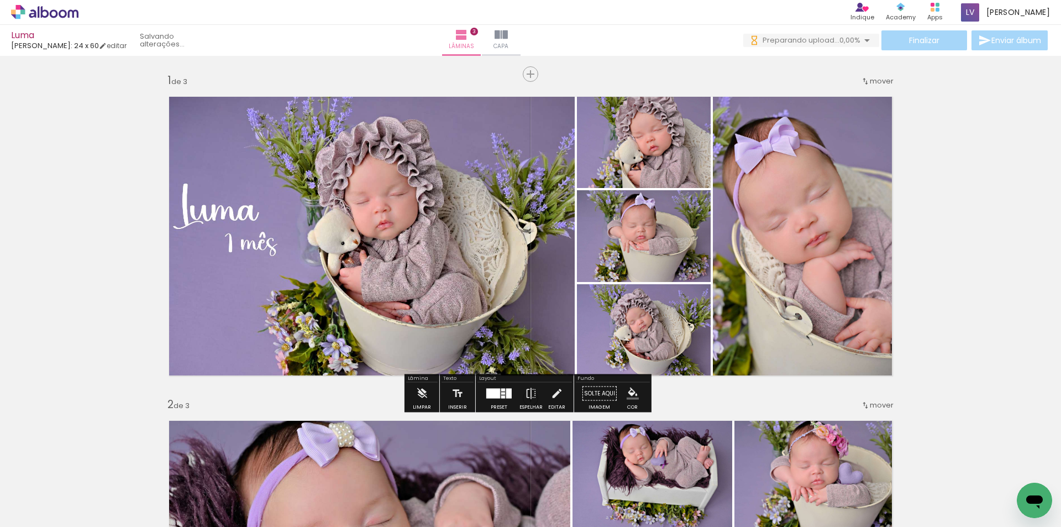
scroll to position [0, 0]
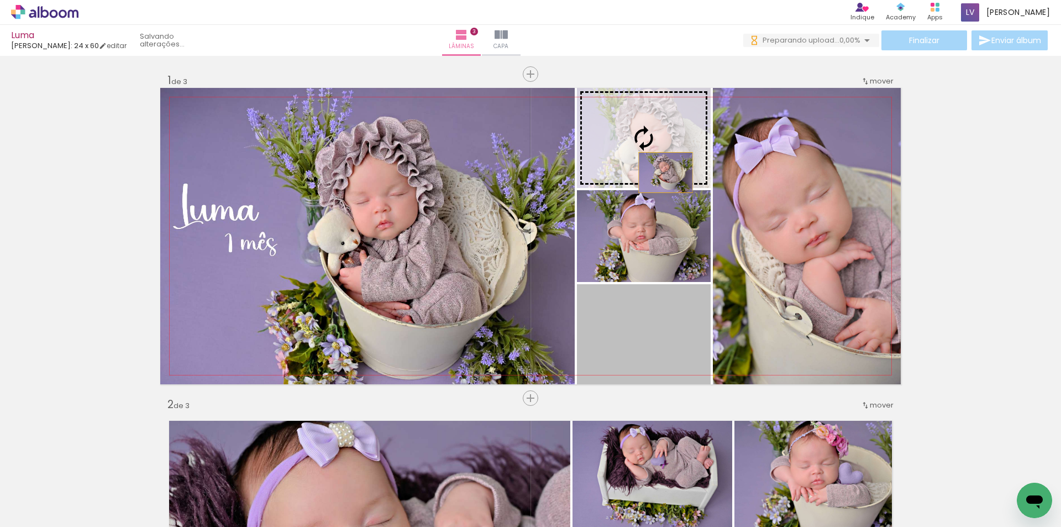
drag, startPoint x: 651, startPoint y: 325, endPoint x: 661, endPoint y: 161, distance: 164.4
click at [0, 0] on slot at bounding box center [0, 0] width 0 height 0
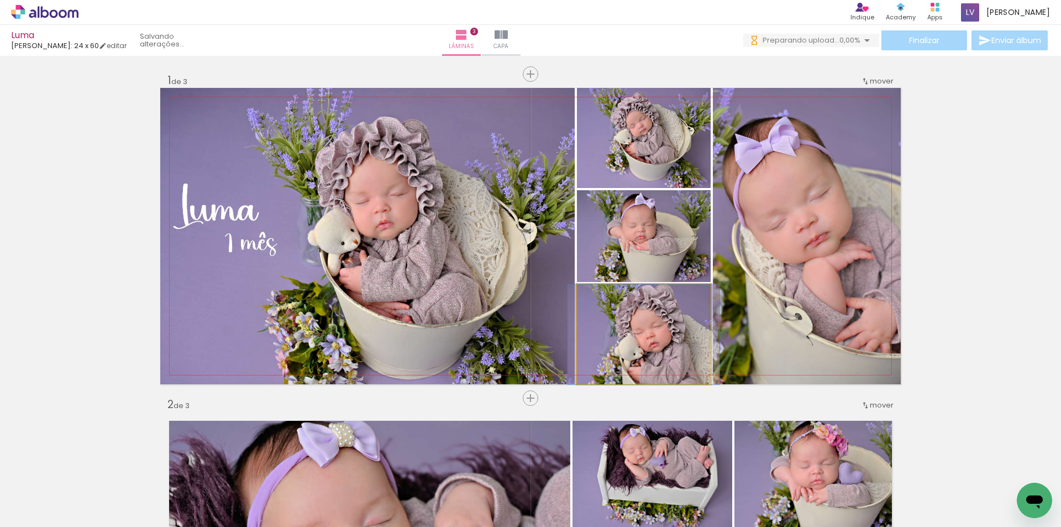
drag, startPoint x: 627, startPoint y: 344, endPoint x: 625, endPoint y: 352, distance: 7.9
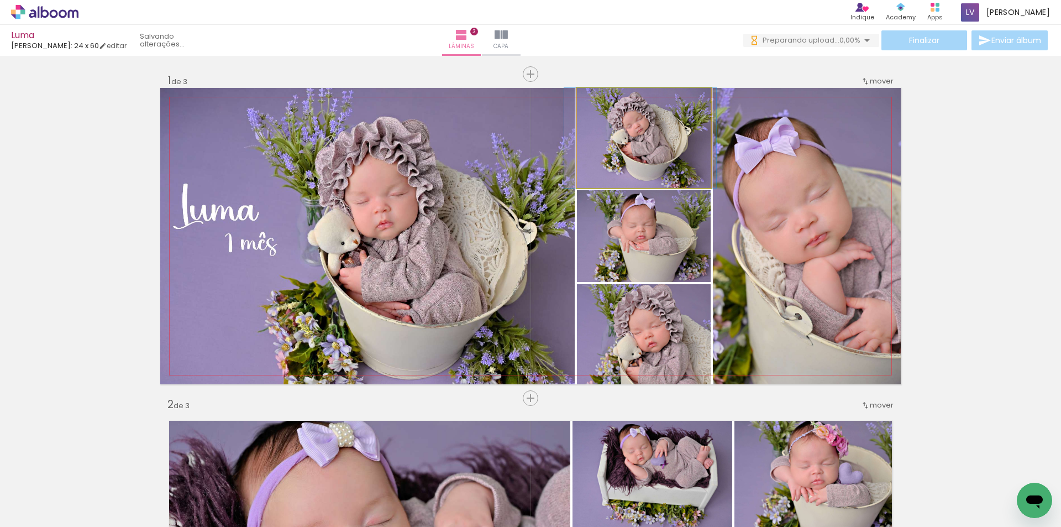
drag, startPoint x: 638, startPoint y: 153, endPoint x: 644, endPoint y: 395, distance: 242.1
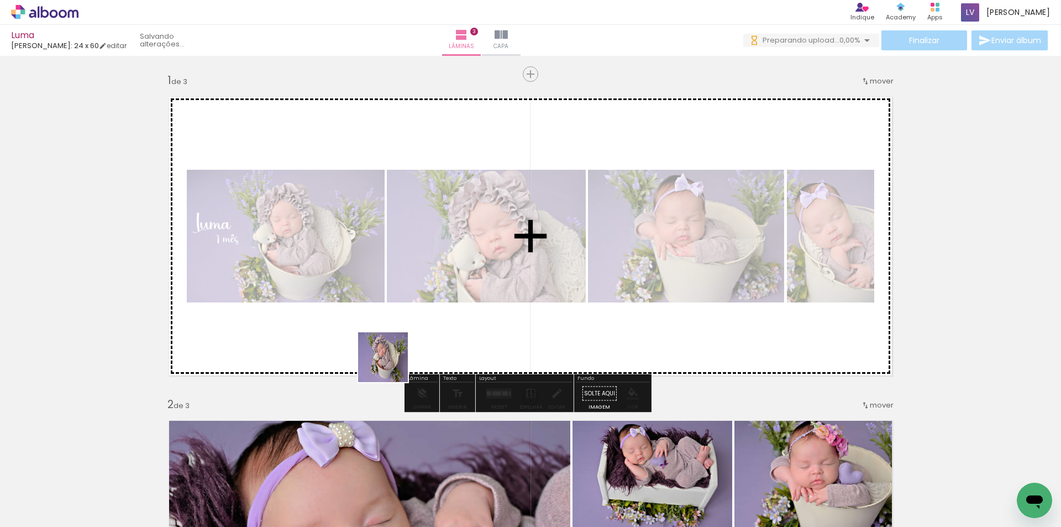
drag, startPoint x: 306, startPoint y: 494, endPoint x: 391, endPoint y: 365, distance: 154.3
click at [391, 365] on quentale-workspace at bounding box center [530, 263] width 1061 height 527
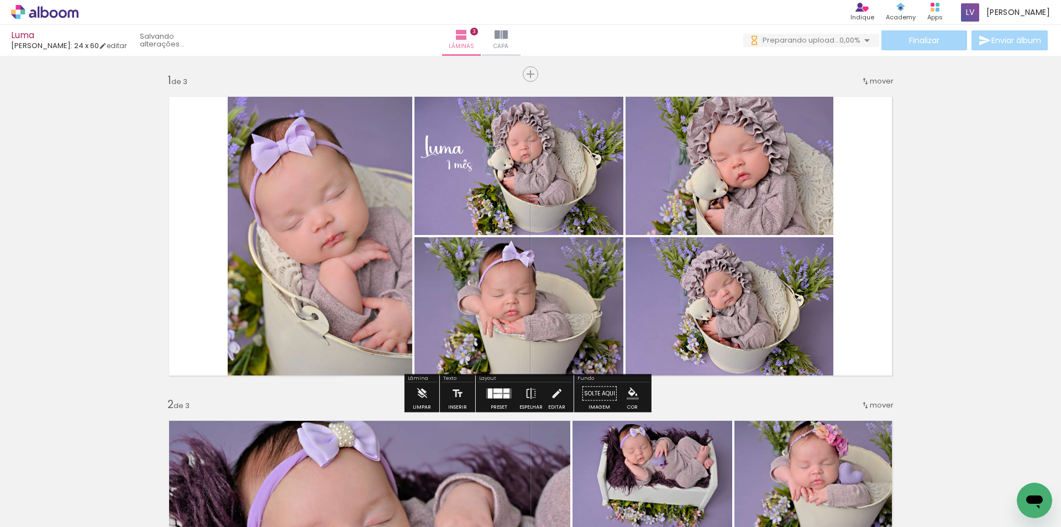
click at [497, 393] on quentale-layouter at bounding box center [498, 393] width 25 height 10
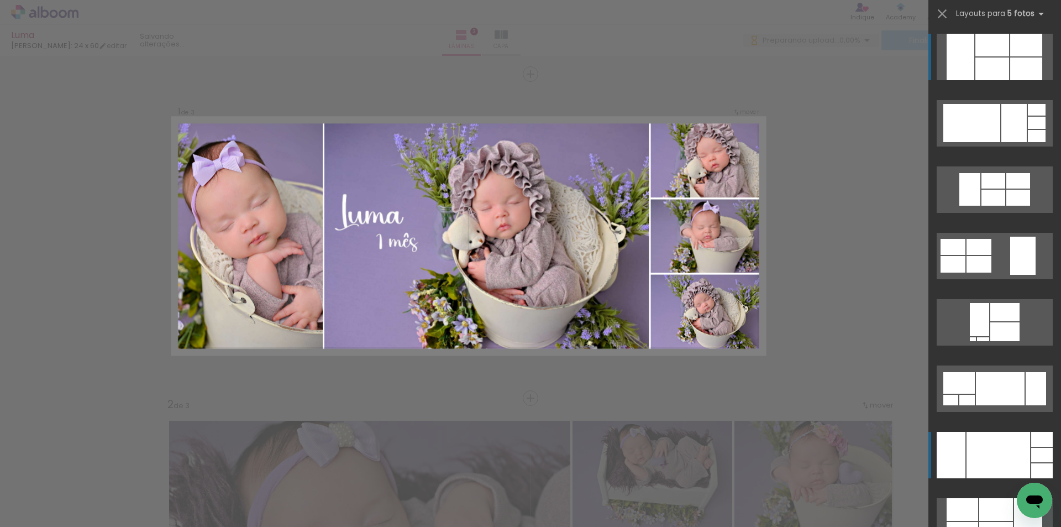
click at [981, 447] on div at bounding box center [998, 455] width 64 height 46
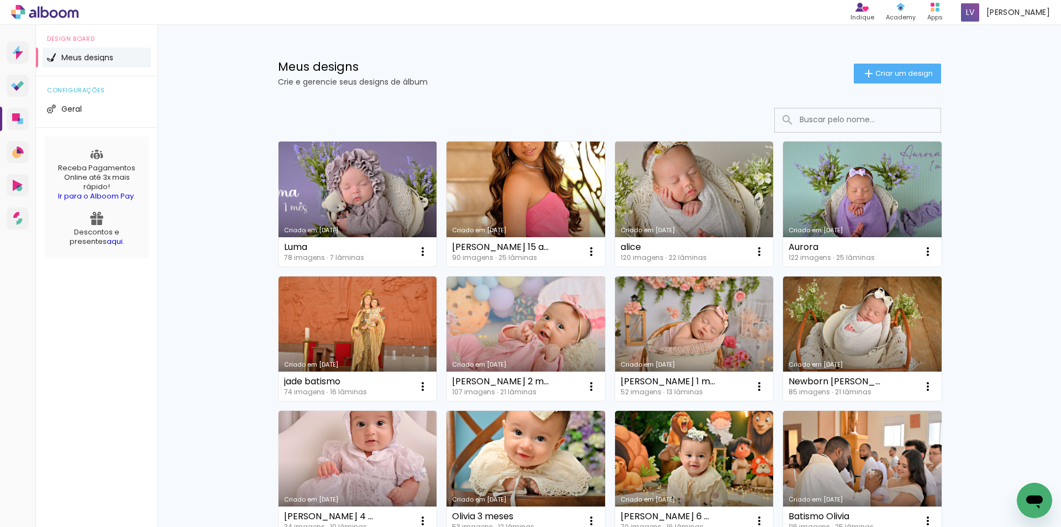
click at [344, 188] on link "Criado em [DATE]" at bounding box center [357, 203] width 159 height 125
click at [343, 204] on link "Criado em [DATE]" at bounding box center [357, 203] width 159 height 125
